Goal: Navigation & Orientation: Understand site structure

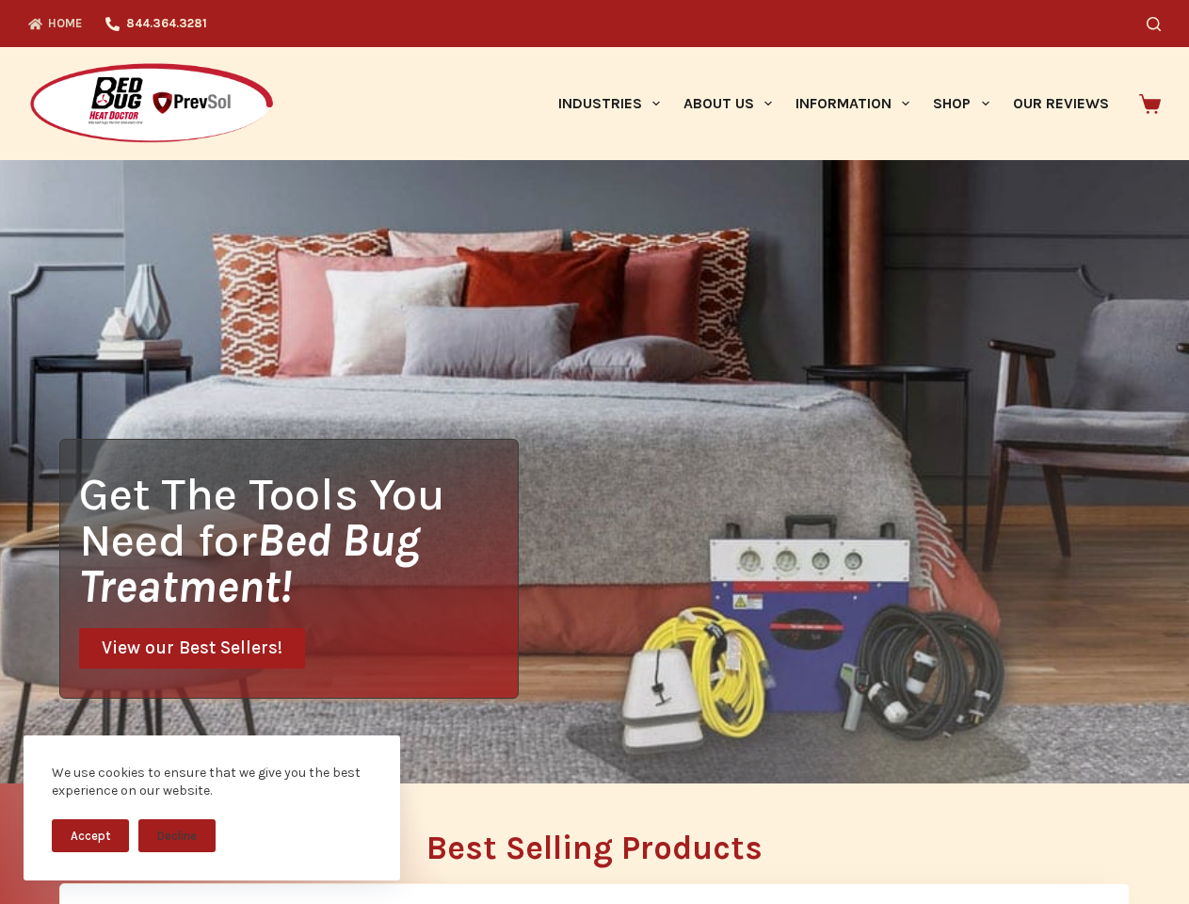
click at [594, 452] on div "Get The Tools You Need for Bed Bug Treatment! View our Best Sellers!" at bounding box center [594, 471] width 1189 height 623
click at [90, 835] on button "Accept" at bounding box center [90, 835] width 77 height 33
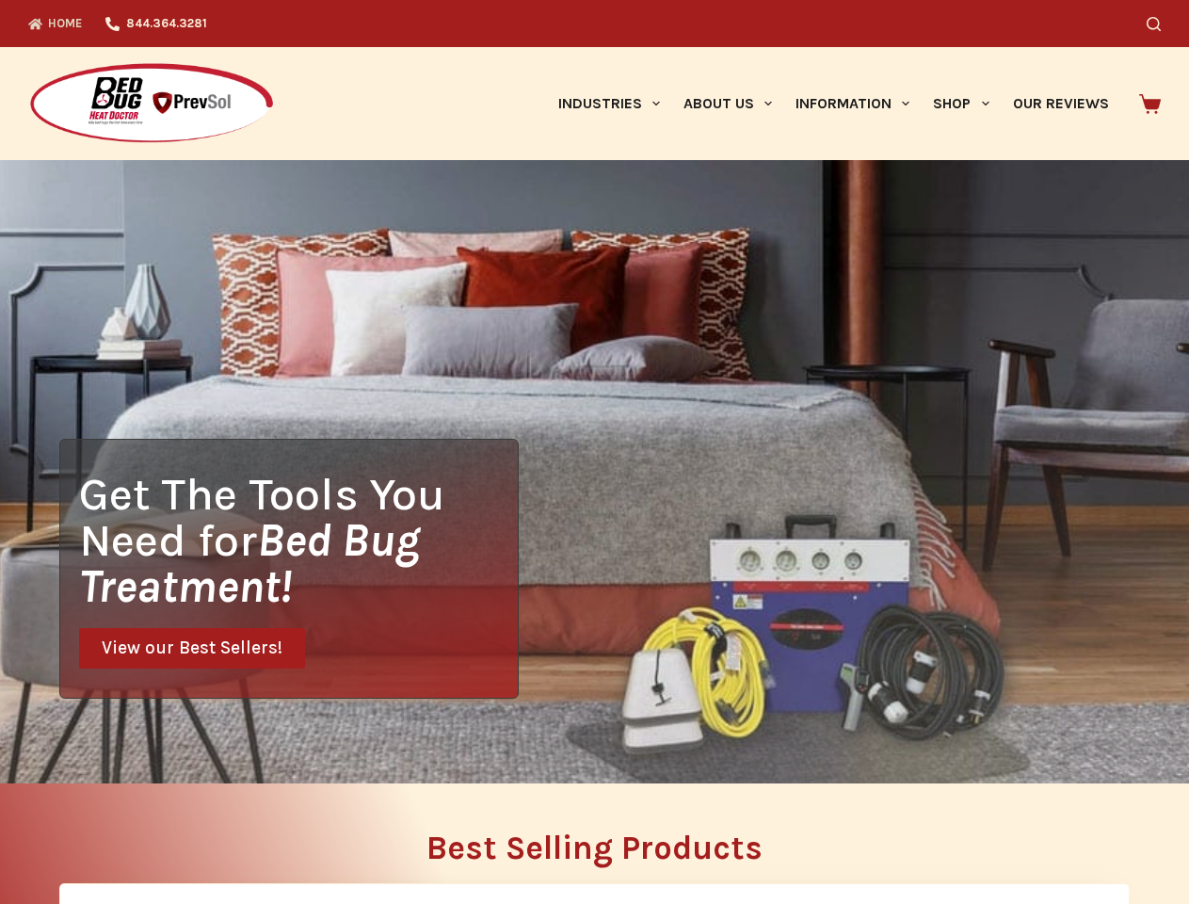
click at [177, 835] on button "Decline" at bounding box center [176, 849] width 77 height 33
click at [1161, 24] on icon "Search" at bounding box center [1154, 24] width 14 height 14
click at [616, 104] on link "Industries" at bounding box center [608, 103] width 125 height 113
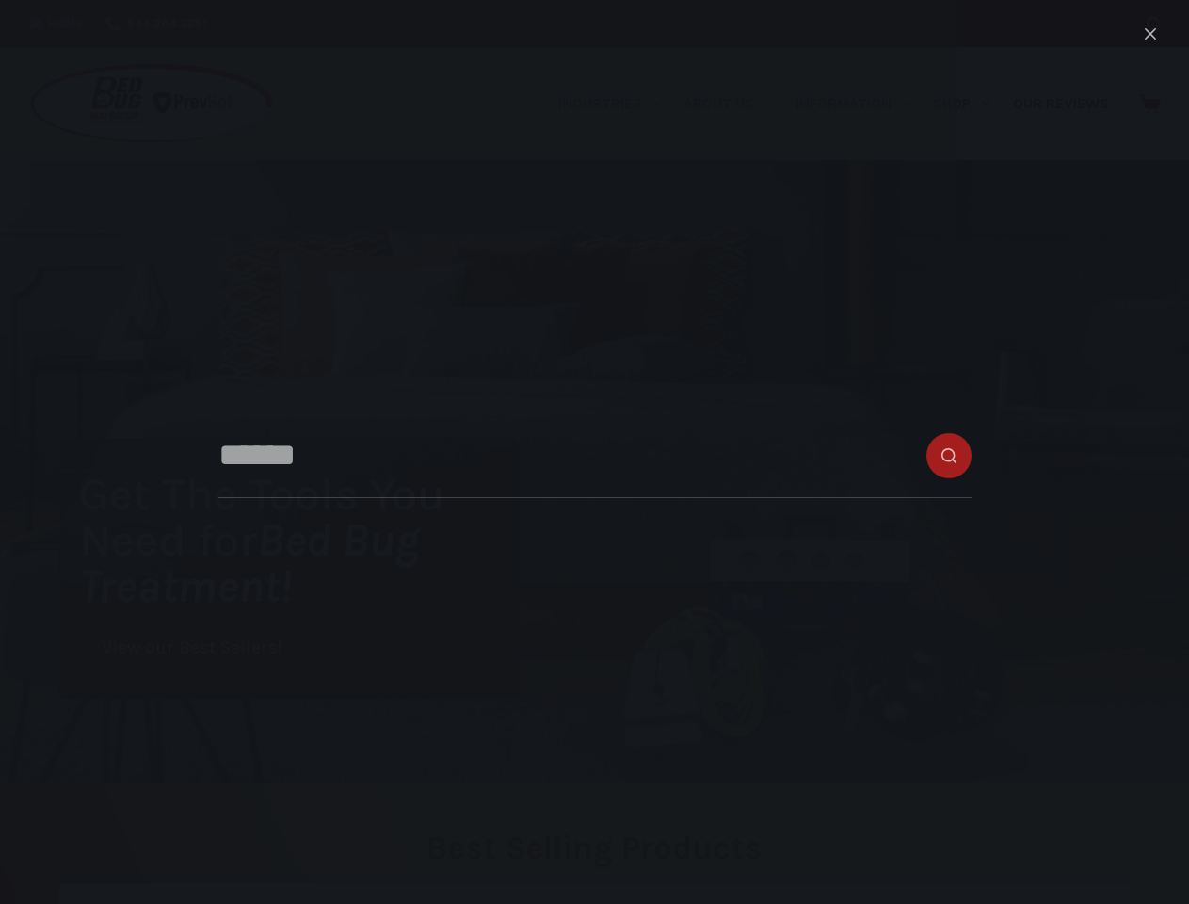
click at [735, 104] on link "About Us" at bounding box center [727, 103] width 112 height 113
click at [861, 104] on link "Information" at bounding box center [852, 103] width 137 height 113
click at [969, 104] on link "Shop" at bounding box center [961, 103] width 79 height 113
